Goal: Find specific page/section: Find specific page/section

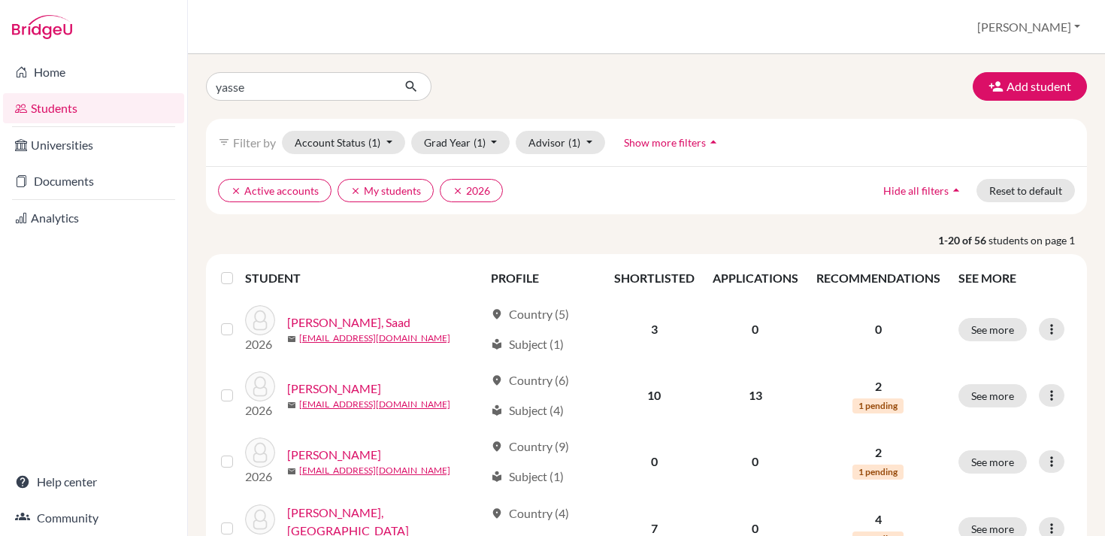
type input "[PERSON_NAME]"
click button "submit" at bounding box center [412, 86] width 40 height 29
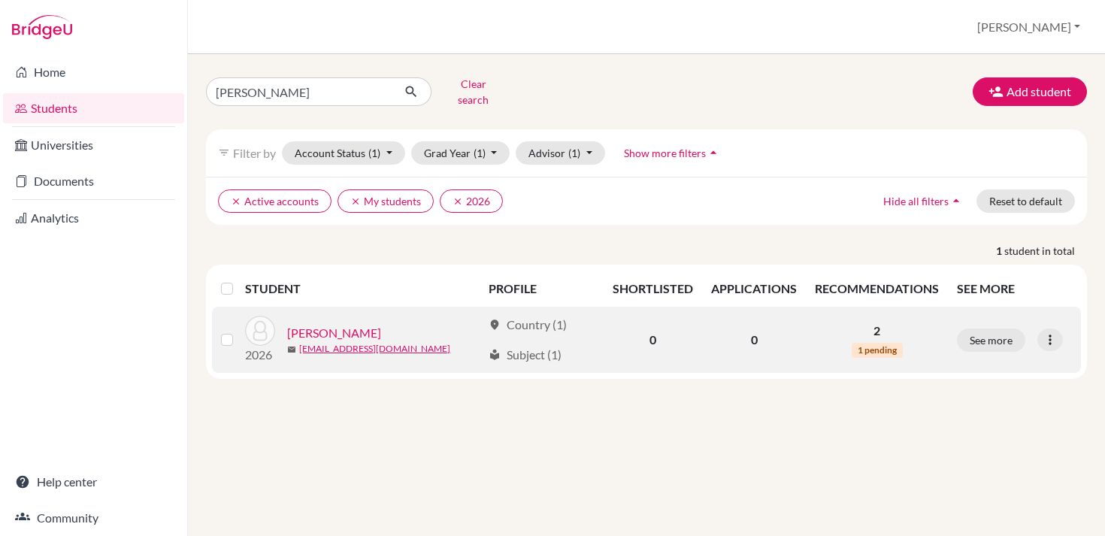
click at [317, 324] on link "[PERSON_NAME]" at bounding box center [334, 333] width 94 height 18
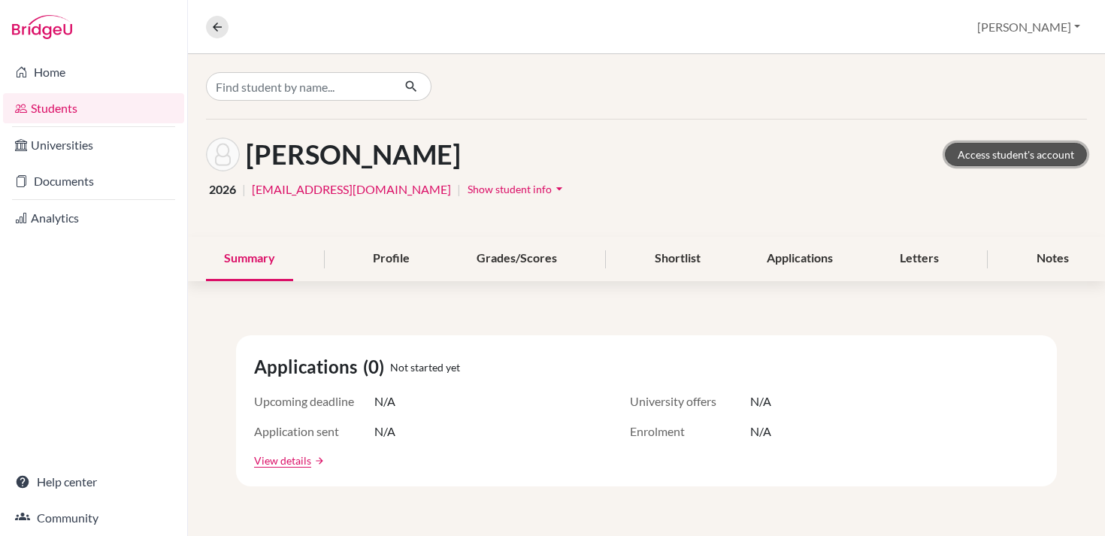
click at [1055, 151] on link "Access student's account" at bounding box center [1016, 154] width 142 height 23
click at [220, 29] on icon at bounding box center [218, 27] width 14 height 14
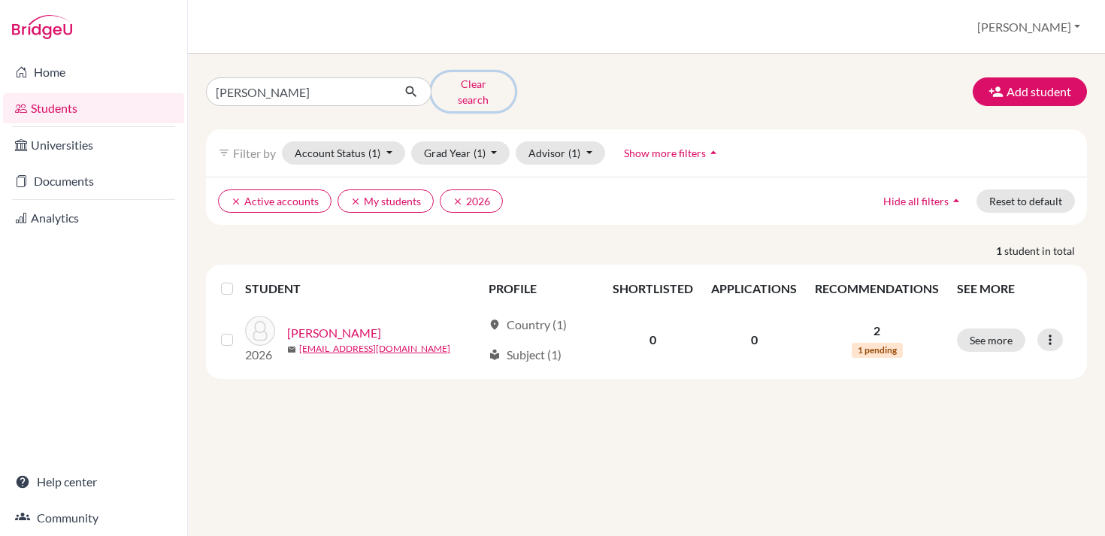
click at [489, 90] on button "Clear search" at bounding box center [473, 91] width 83 height 39
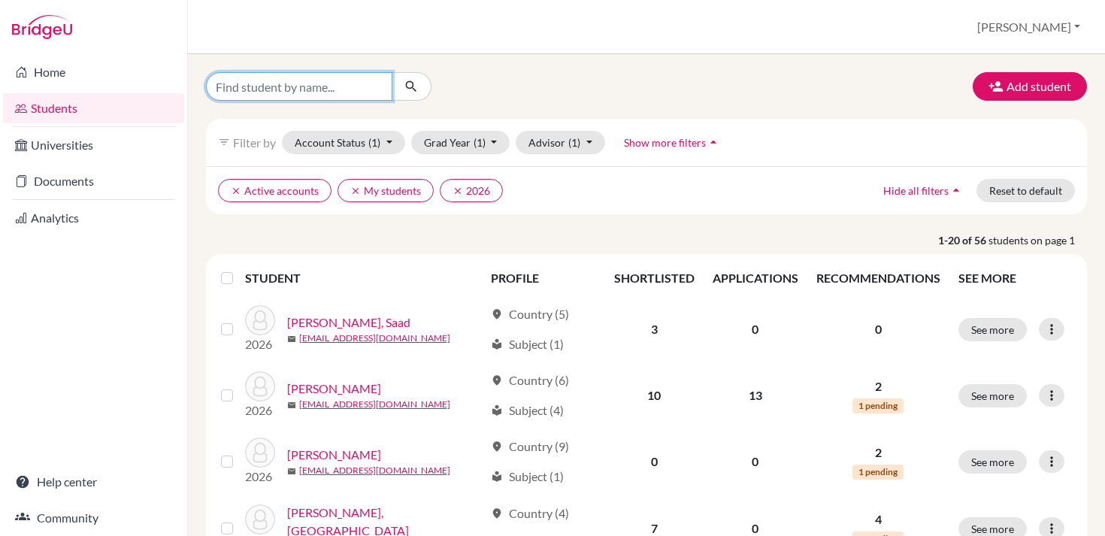
click at [318, 79] on input "Find student by name..." at bounding box center [299, 86] width 186 height 29
type input "rania"
click button "submit" at bounding box center [412, 86] width 40 height 29
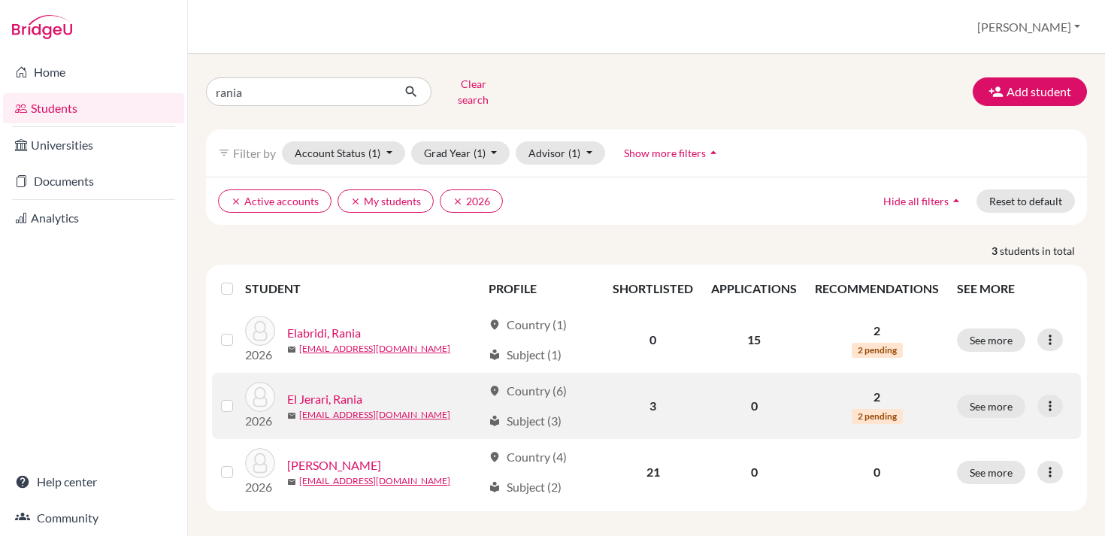
click at [312, 390] on link "El Jerari, Rania" at bounding box center [324, 399] width 75 height 18
